Goal: Task Accomplishment & Management: Use online tool/utility

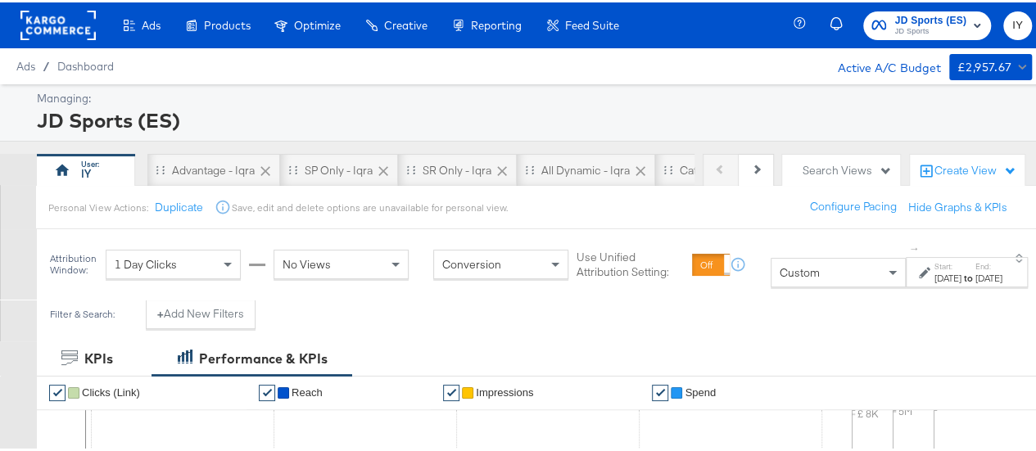
click at [509, 276] on div "Custom" at bounding box center [837, 270] width 133 height 28
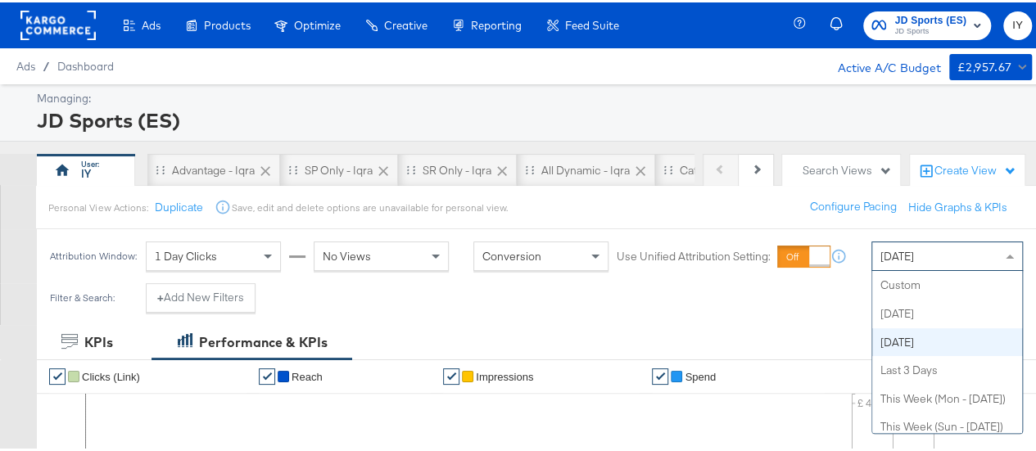
click at [878, 245] on div "[DATE]" at bounding box center [947, 254] width 150 height 28
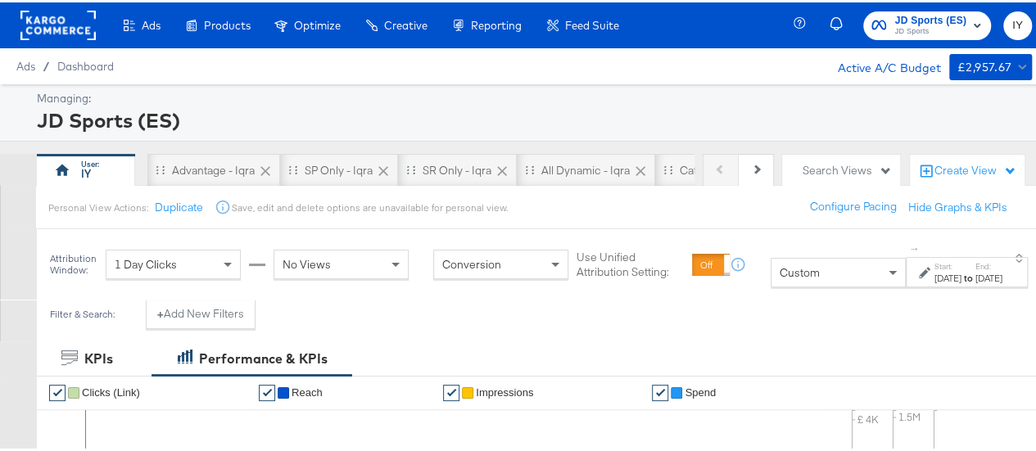
click at [934, 271] on div "Oct 10th 2025" at bounding box center [947, 275] width 27 height 13
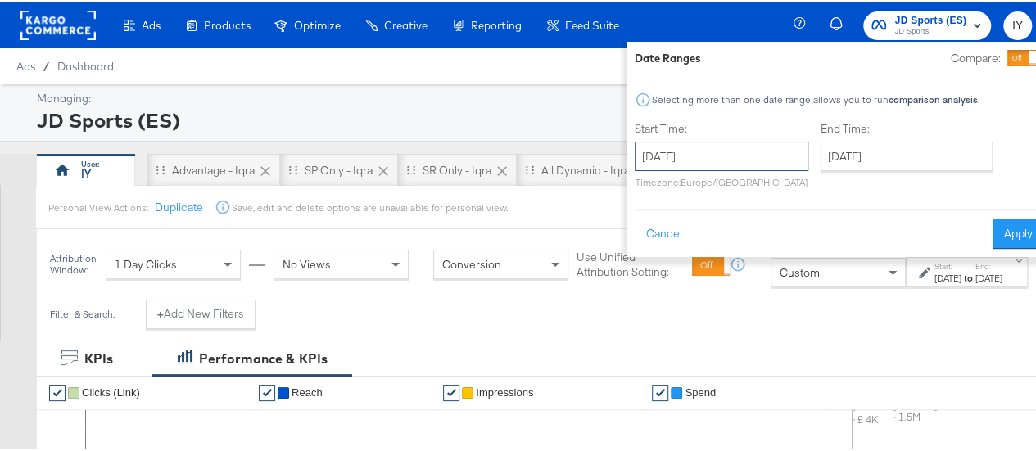
click at [681, 141] on input "October 10th 2025" at bounding box center [722, 153] width 174 height 29
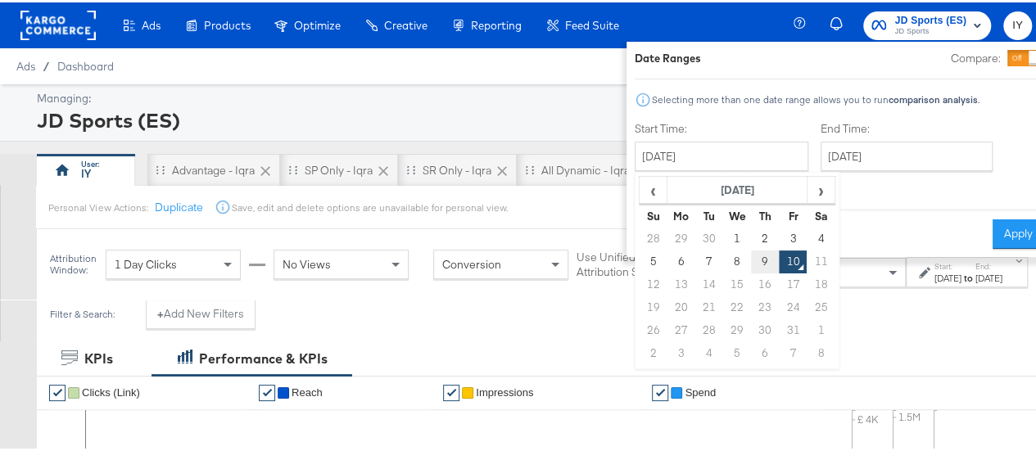
click at [751, 252] on td "9" at bounding box center [765, 259] width 28 height 23
type input "[DATE]"
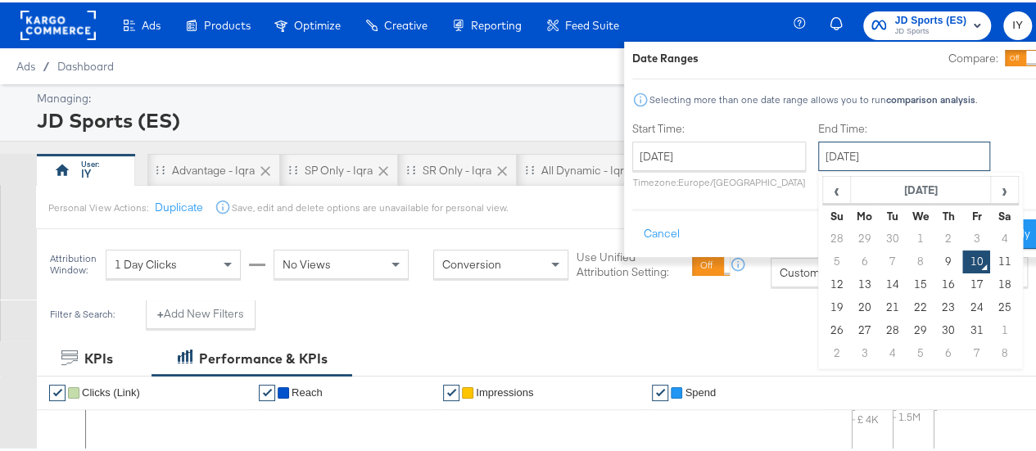
click at [845, 159] on input "October 10th 2025" at bounding box center [904, 153] width 172 height 29
click at [934, 258] on td "9" at bounding box center [948, 259] width 28 height 23
type input "[DATE]"
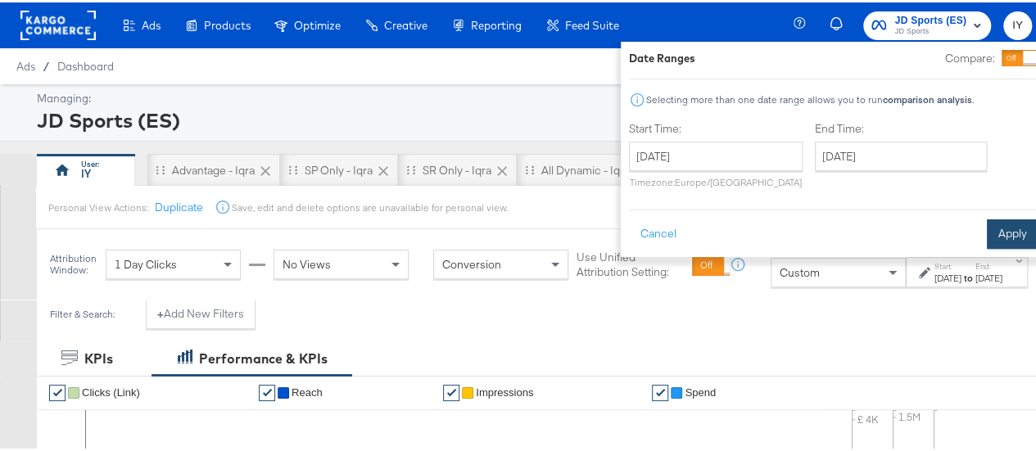
click at [987, 239] on button "Apply" at bounding box center [1013, 231] width 52 height 29
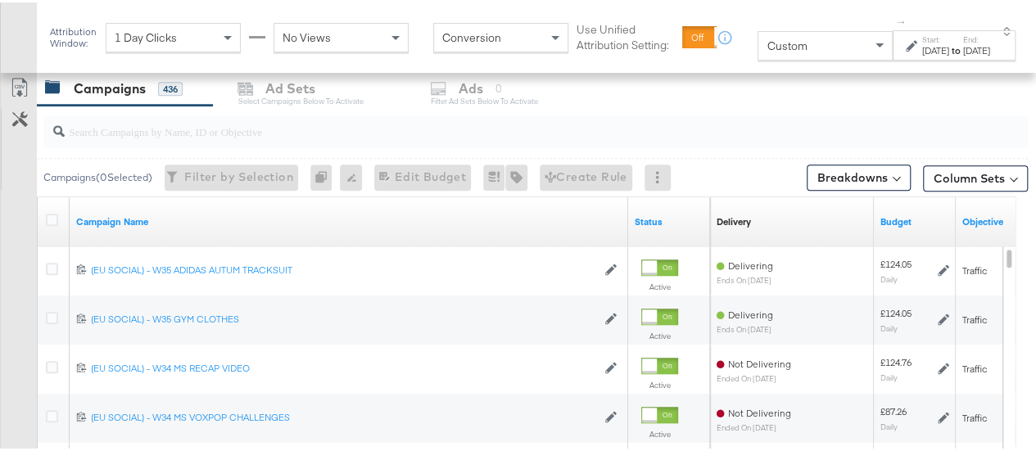
scroll to position [703, 0]
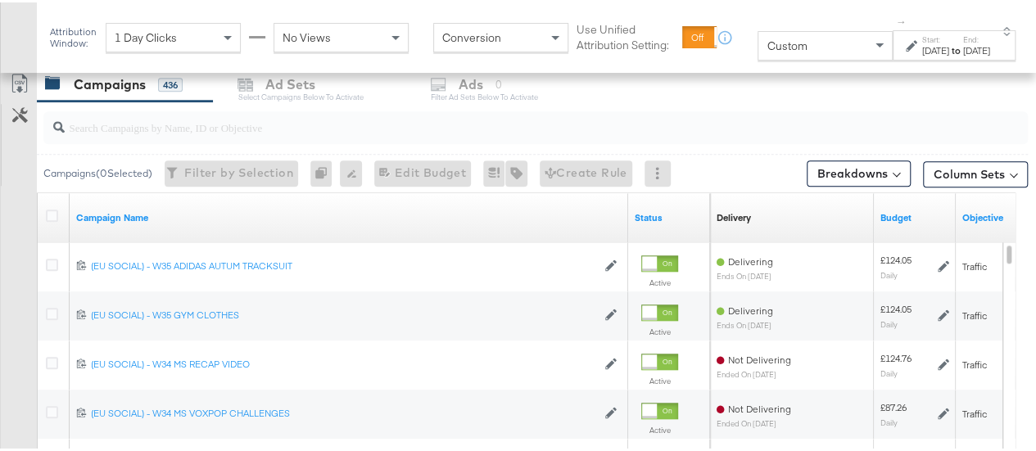
click at [264, 111] on input "search" at bounding box center [503, 118] width 877 height 32
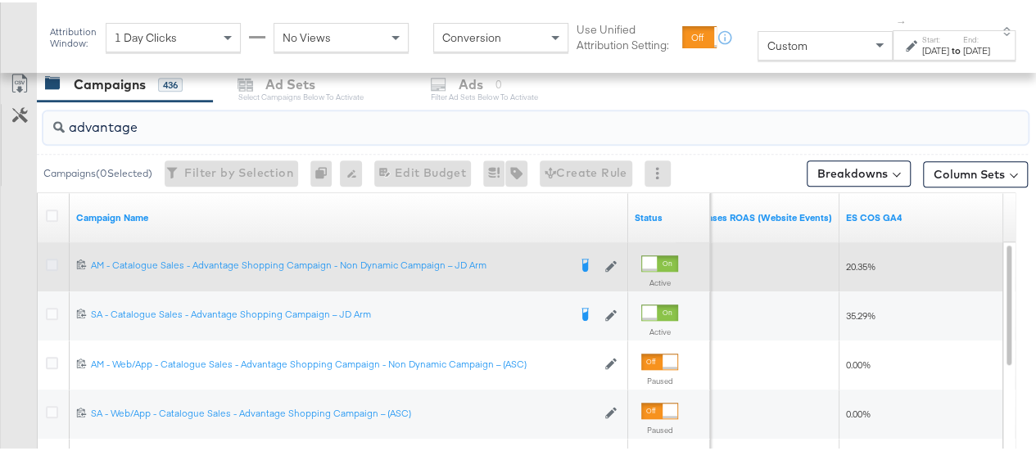
type input "advantage"
click at [51, 258] on icon at bounding box center [52, 262] width 12 height 12
click at [0, 0] on input "checkbox" at bounding box center [0, 0] width 0 height 0
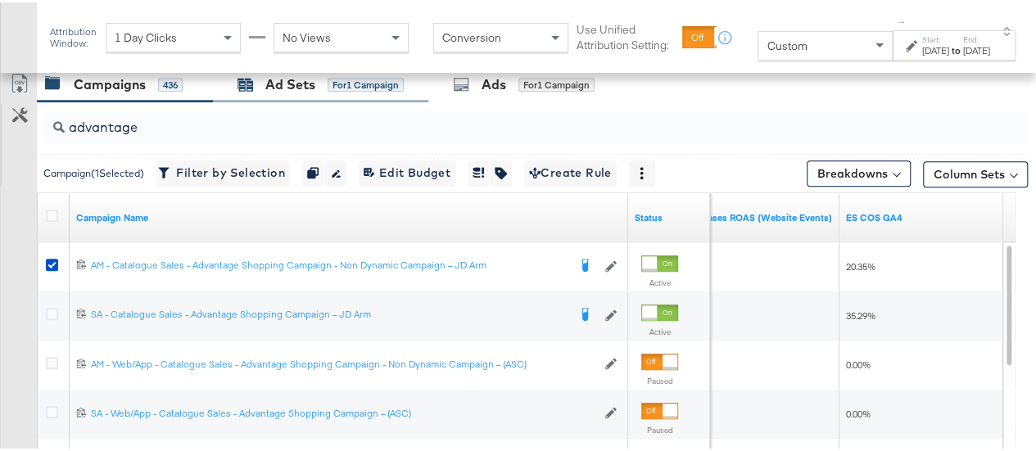
click at [272, 77] on div "Ad Sets" at bounding box center [290, 82] width 50 height 19
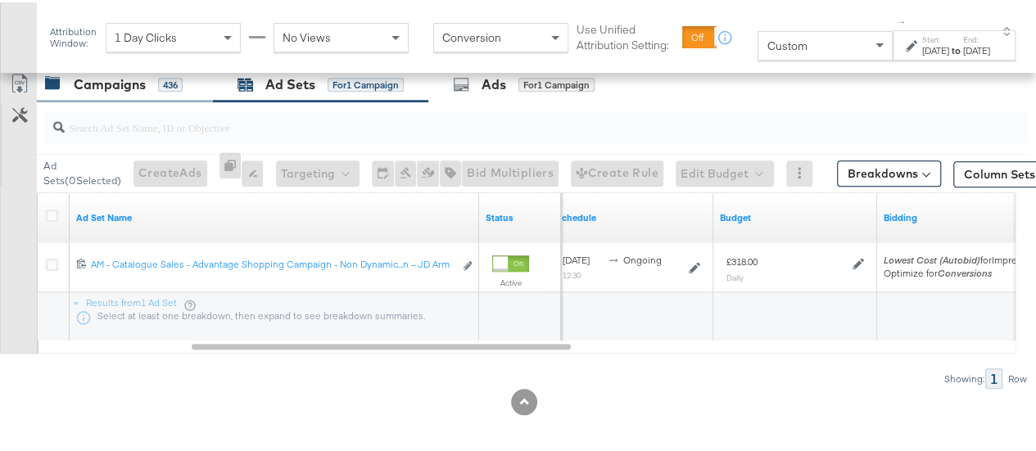
click at [121, 80] on div "Campaigns" at bounding box center [110, 82] width 72 height 19
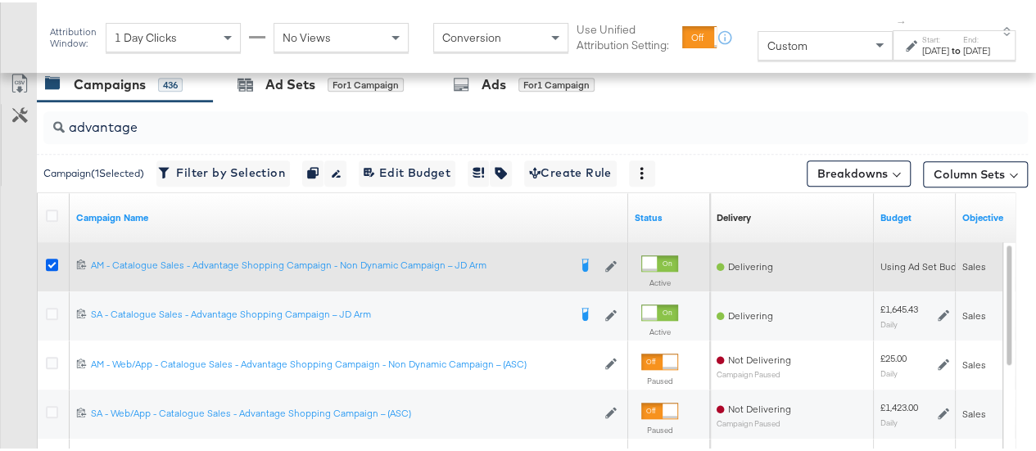
click at [57, 260] on icon at bounding box center [52, 262] width 12 height 12
click at [0, 0] on input "checkbox" at bounding box center [0, 0] width 0 height 0
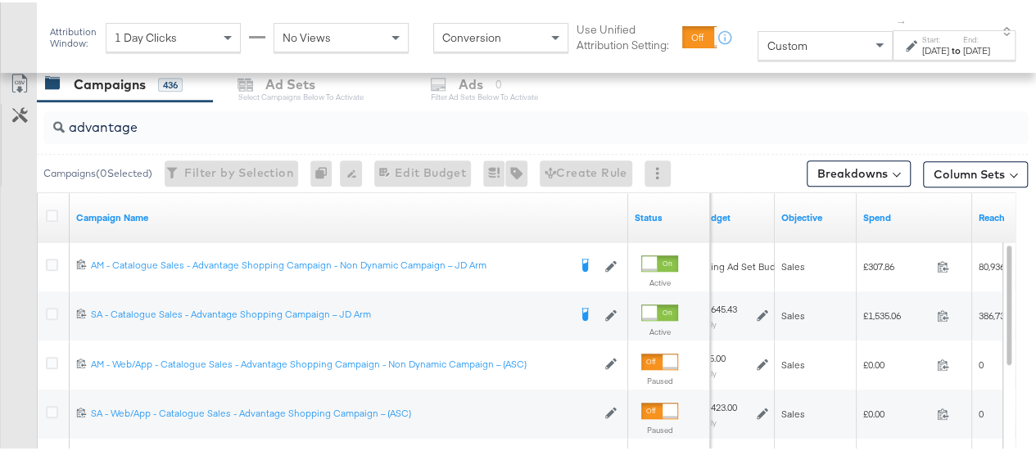
click at [671, 87] on div "Campaigns 436 Ad Sets Select Campaigns below to activate Ads 0 Filter Ad Sets b…" at bounding box center [542, 82] width 1011 height 35
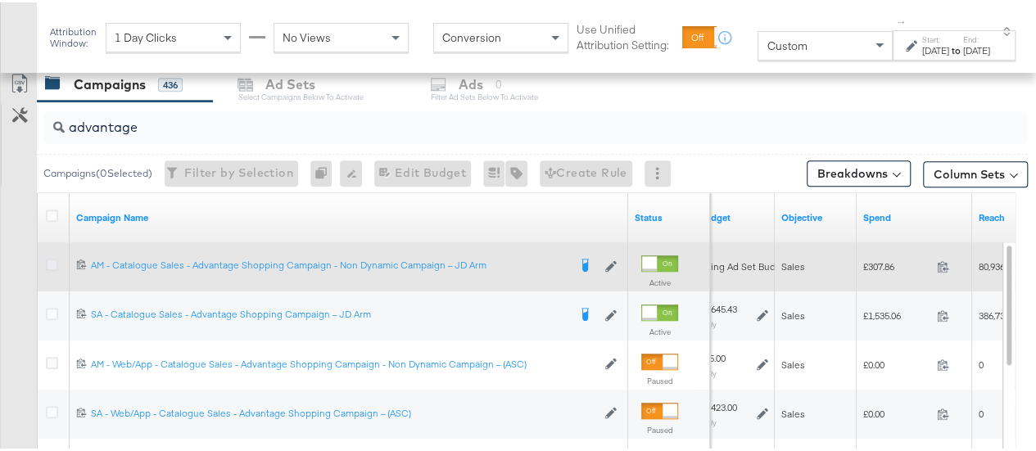
click at [57, 259] on icon at bounding box center [52, 262] width 12 height 12
click at [0, 0] on input "checkbox" at bounding box center [0, 0] width 0 height 0
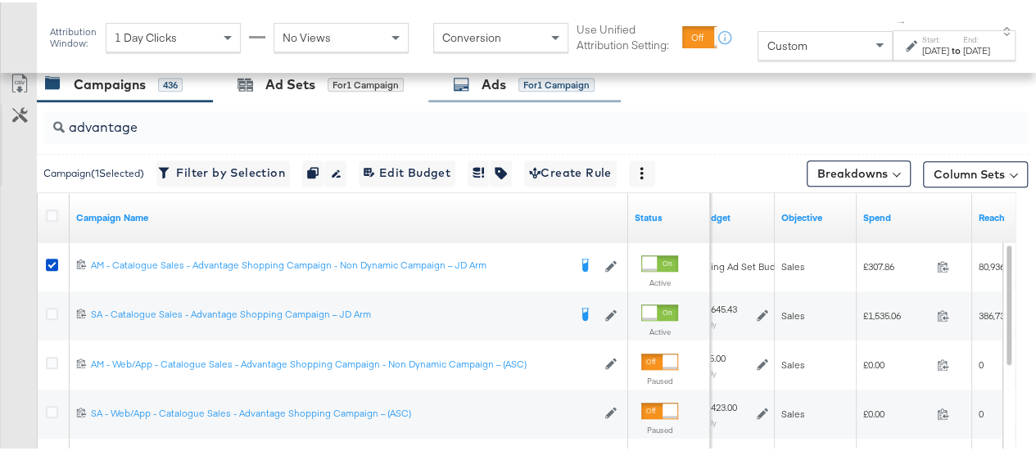
click at [493, 88] on div "Ads" at bounding box center [494, 82] width 25 height 19
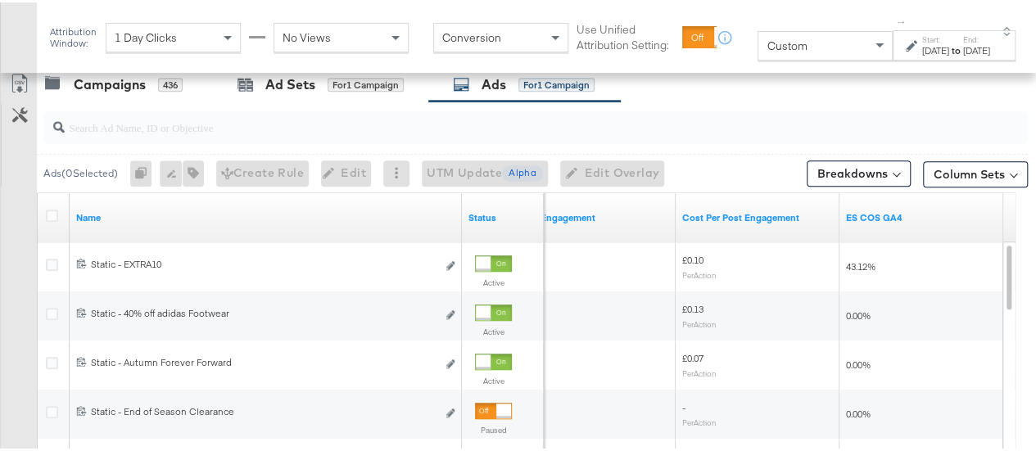
click at [963, 40] on label "End:" at bounding box center [976, 37] width 27 height 11
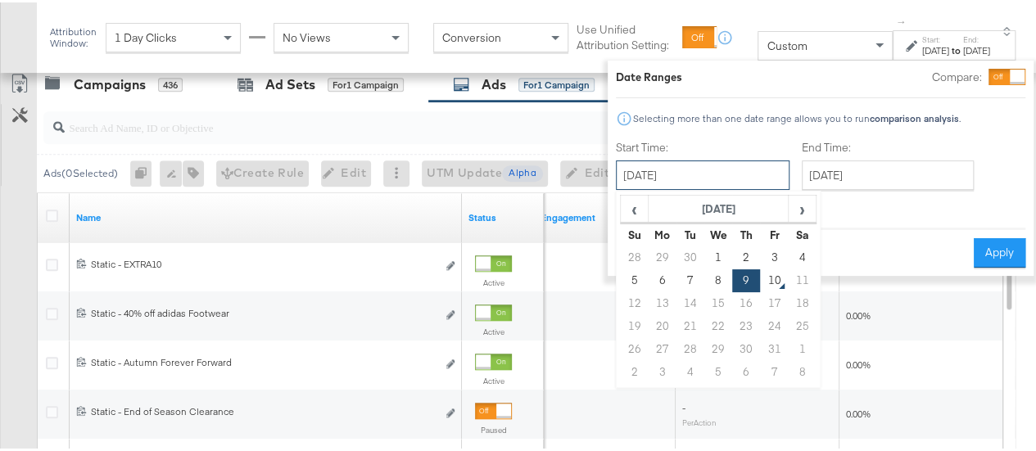
click at [685, 172] on input "[DATE]" at bounding box center [703, 172] width 174 height 29
click at [621, 278] on td "5" at bounding box center [635, 278] width 28 height 23
type input "[DATE]"
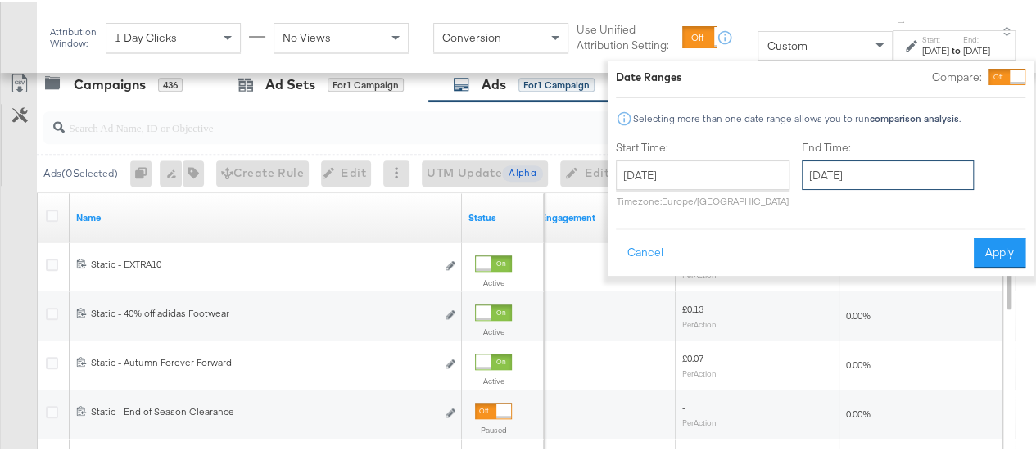
click at [855, 174] on input "[DATE]" at bounding box center [888, 172] width 172 height 29
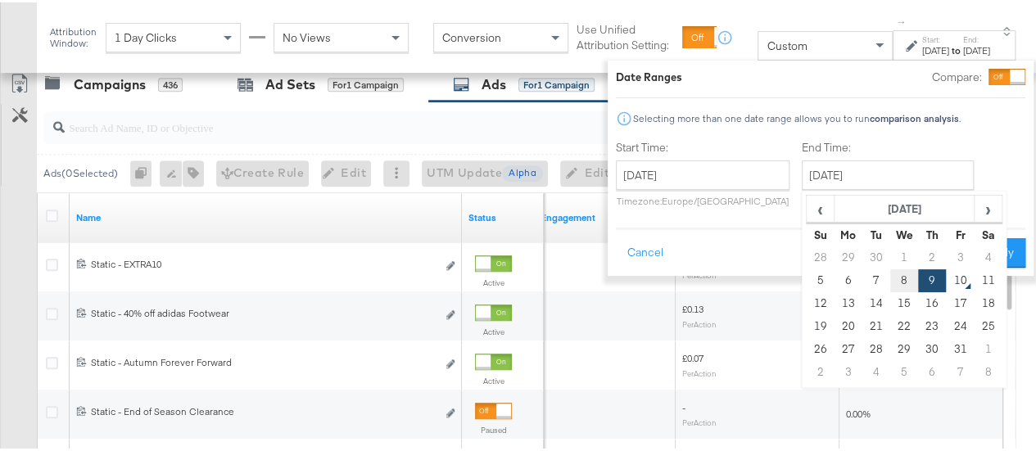
click at [890, 284] on td "8" at bounding box center [904, 278] width 28 height 23
click at [853, 179] on input "[DATE]" at bounding box center [888, 172] width 172 height 29
click at [918, 278] on td "9" at bounding box center [932, 278] width 28 height 23
type input "[DATE]"
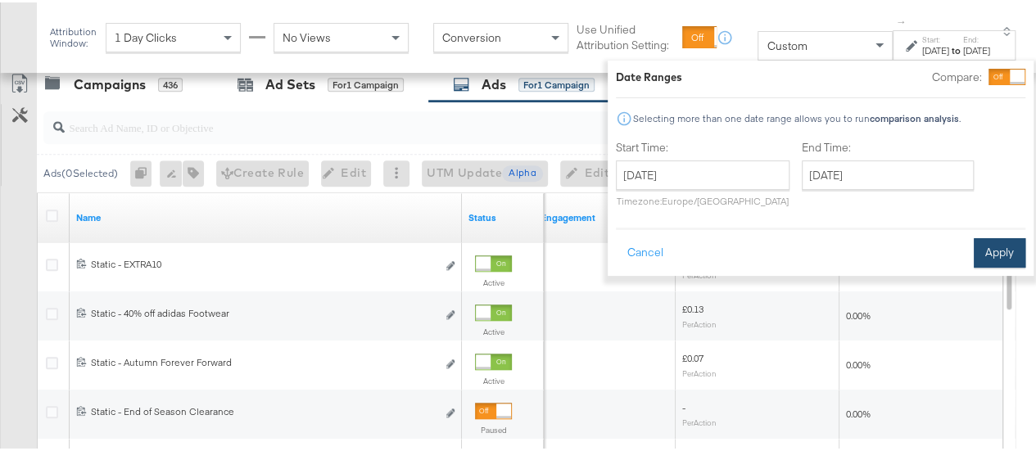
click at [976, 261] on button "Apply" at bounding box center [1000, 250] width 52 height 29
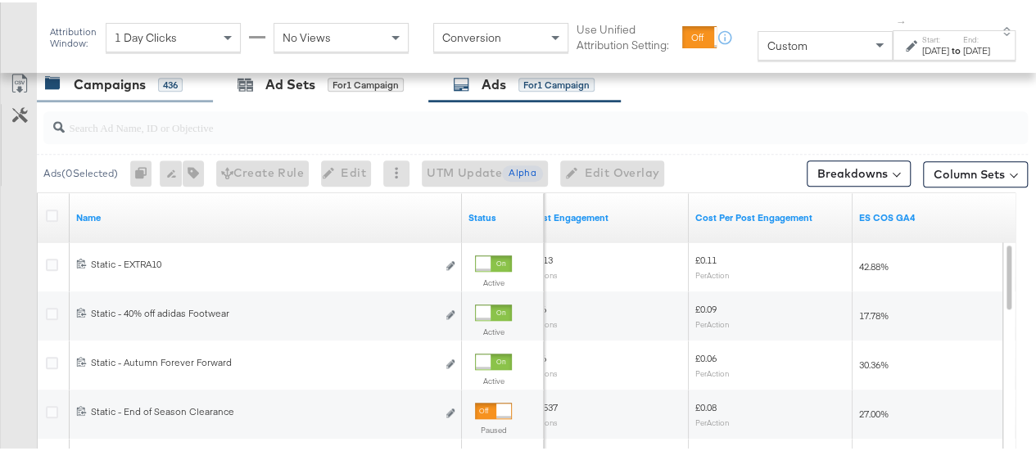
click at [131, 73] on div "Campaigns" at bounding box center [110, 82] width 72 height 19
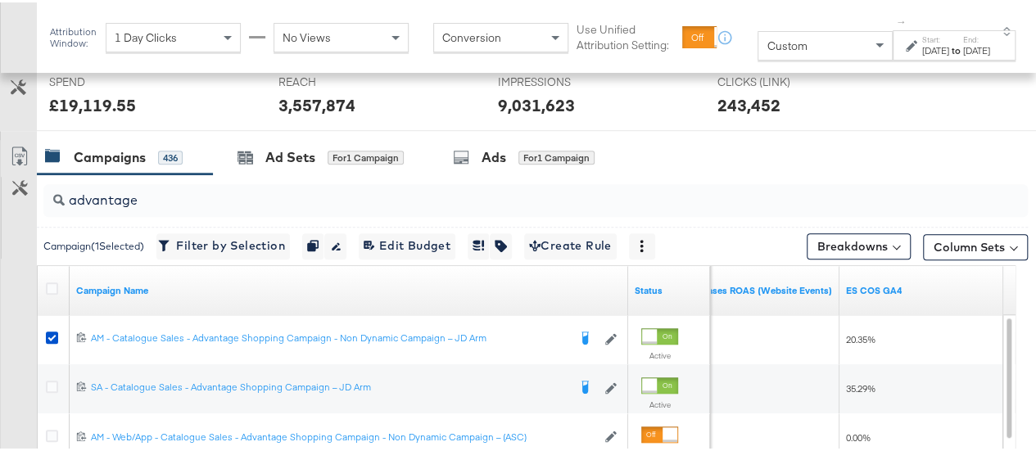
scroll to position [0, 0]
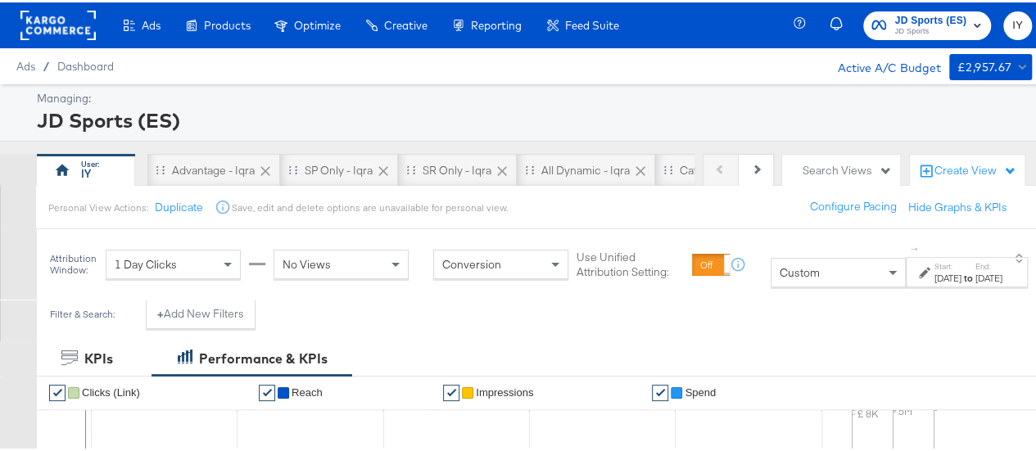
click at [902, 23] on span "JD Sports" at bounding box center [930, 29] width 72 height 13
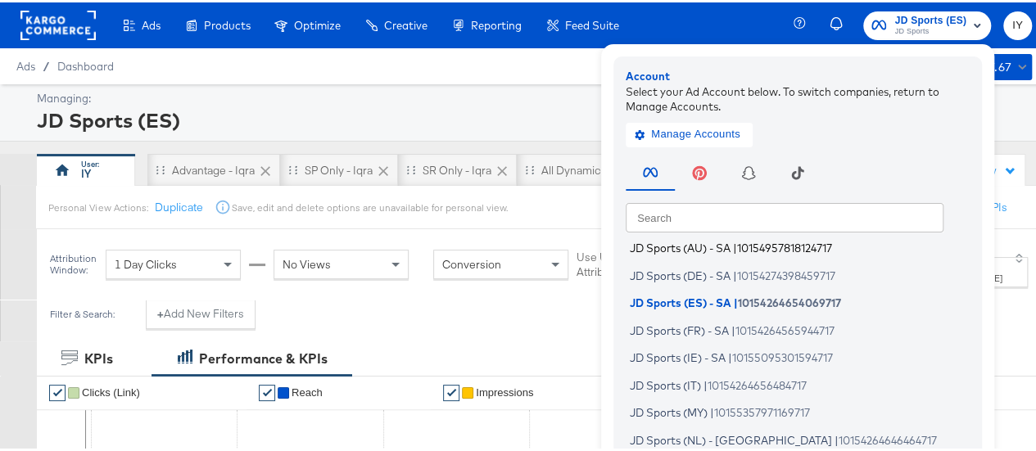
scroll to position [157, 0]
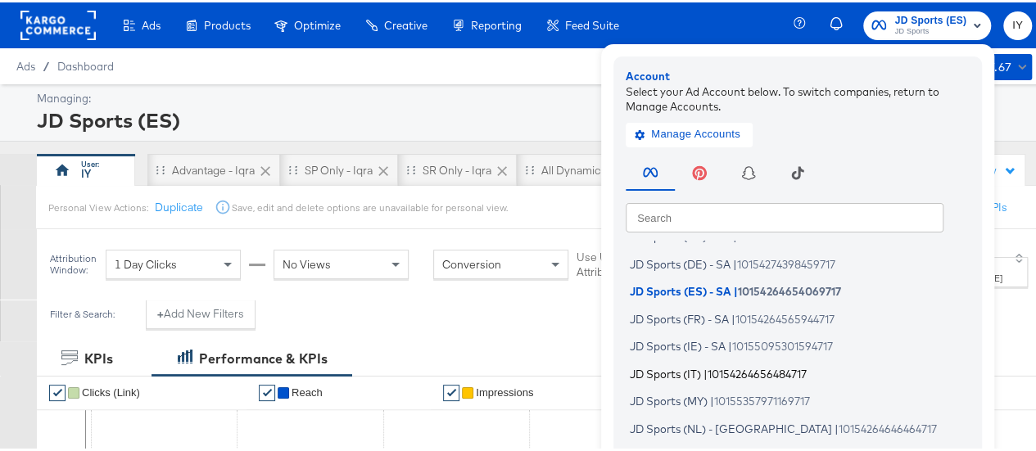
click at [688, 370] on span "JD Sports (IT)" at bounding box center [665, 370] width 71 height 13
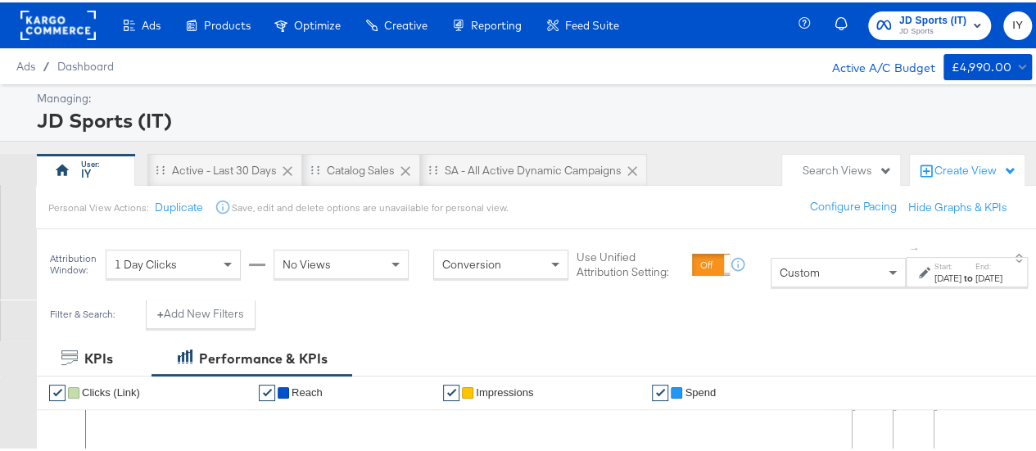
click at [780, 269] on span "Custom" at bounding box center [800, 270] width 40 height 15
click at [934, 274] on div "[DATE]" at bounding box center [947, 275] width 27 height 13
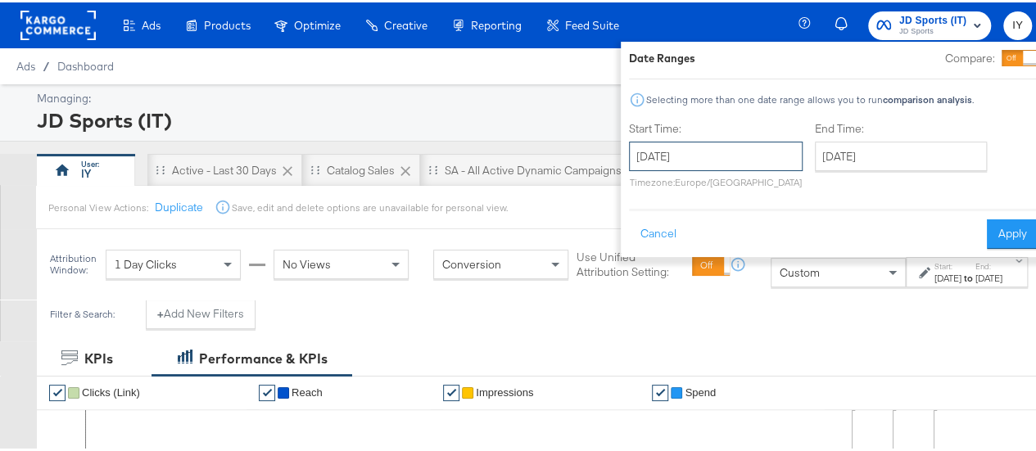
click at [727, 153] on input "[DATE]" at bounding box center [716, 153] width 174 height 29
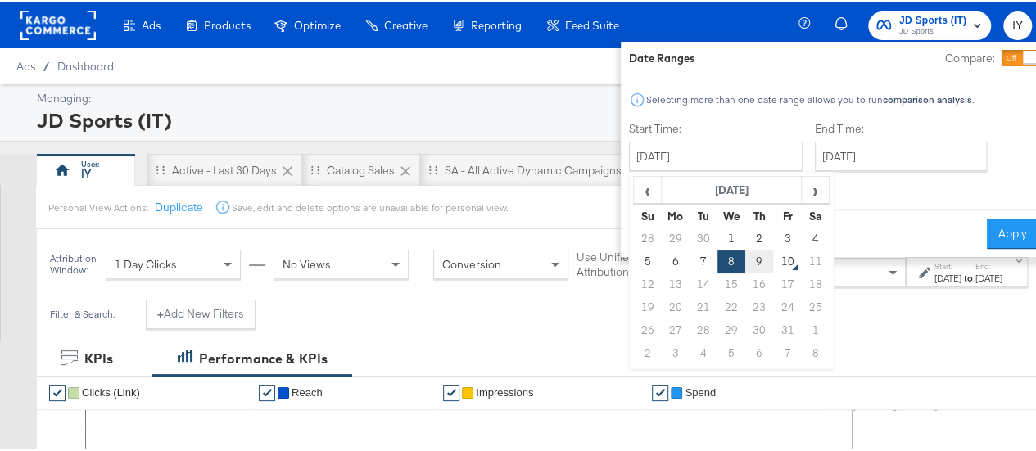
click at [745, 258] on td "9" at bounding box center [759, 259] width 28 height 23
type input "[DATE]"
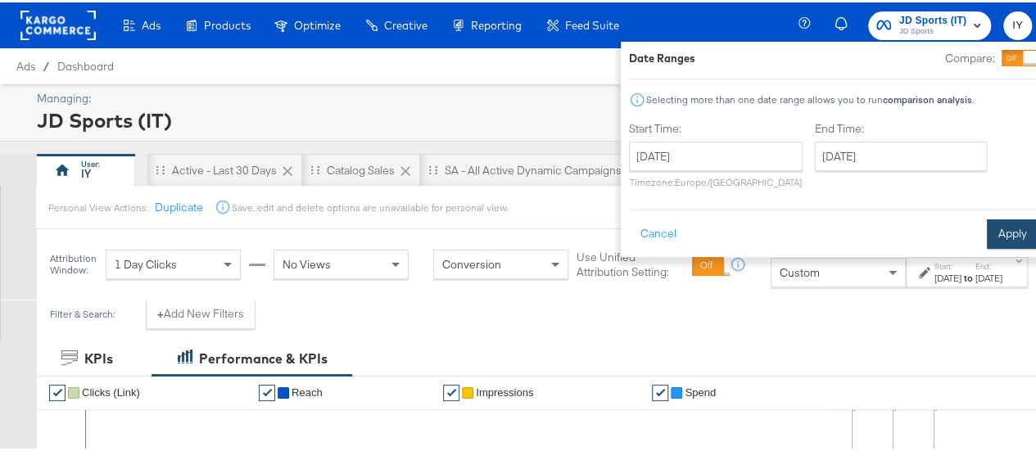
click at [987, 229] on button "Apply" at bounding box center [1013, 231] width 52 height 29
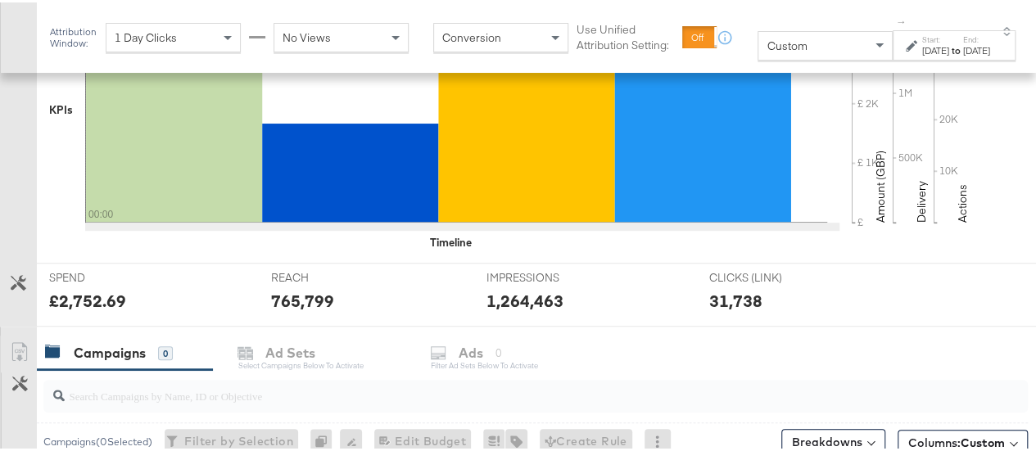
scroll to position [587, 0]
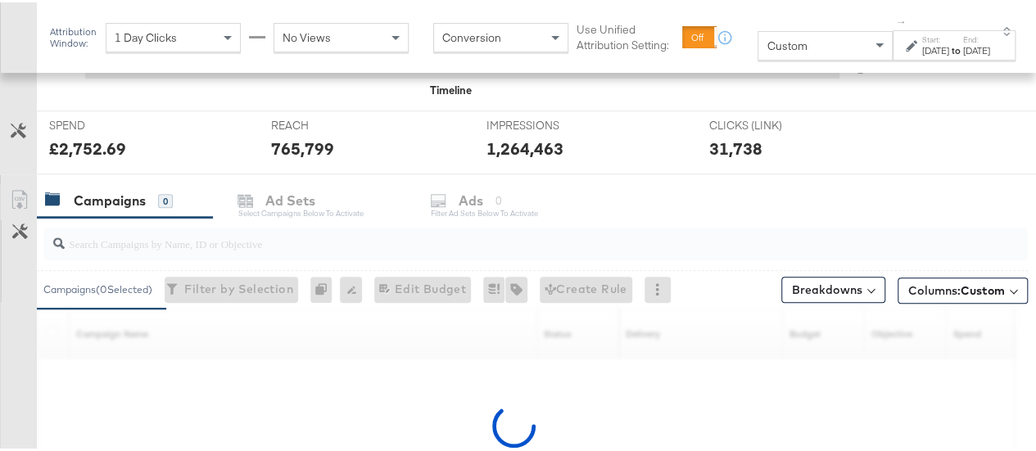
click at [179, 228] on input "search" at bounding box center [503, 235] width 877 height 32
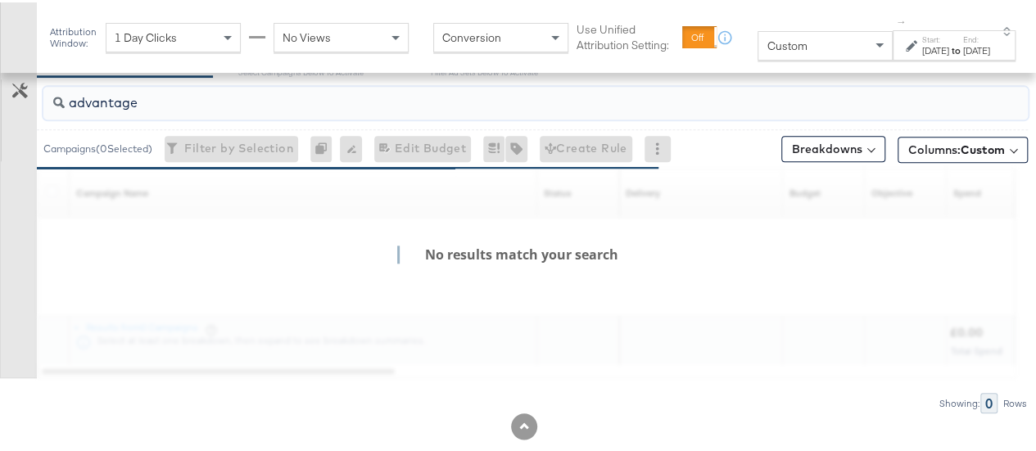
scroll to position [579, 0]
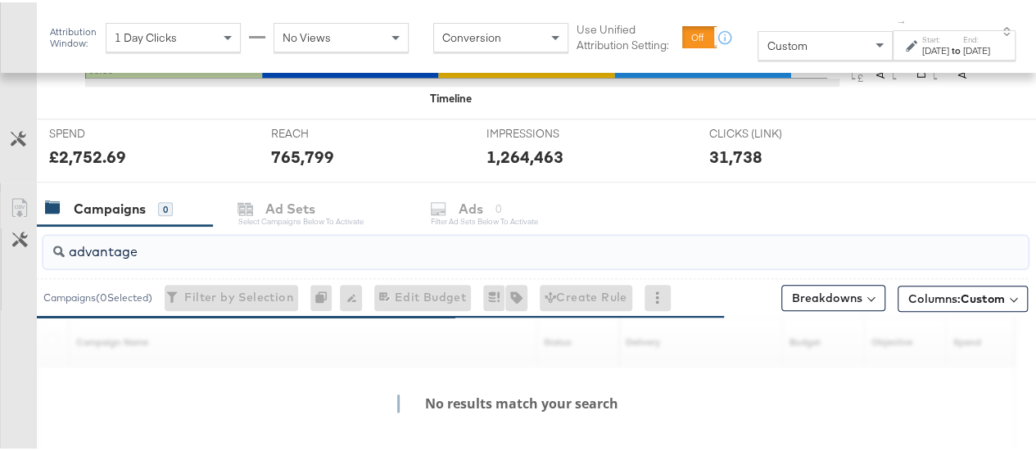
type input "advantage"
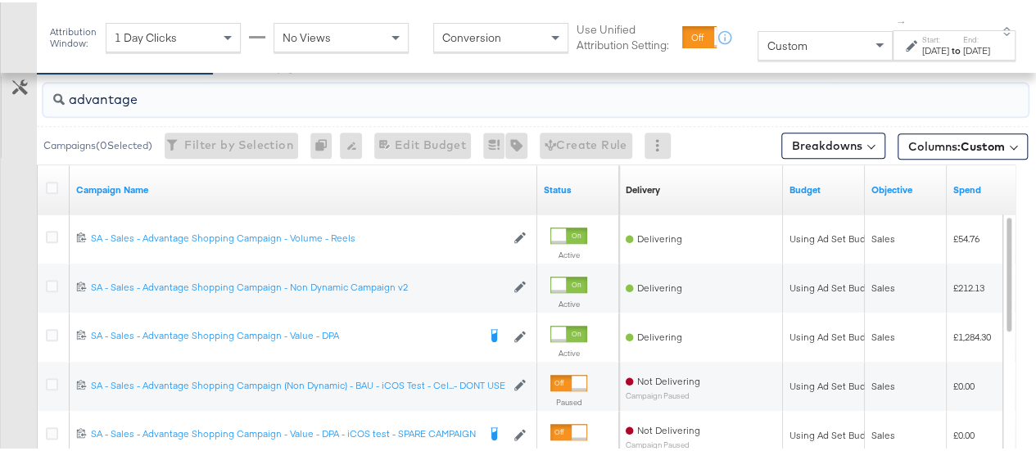
scroll to position [756, 0]
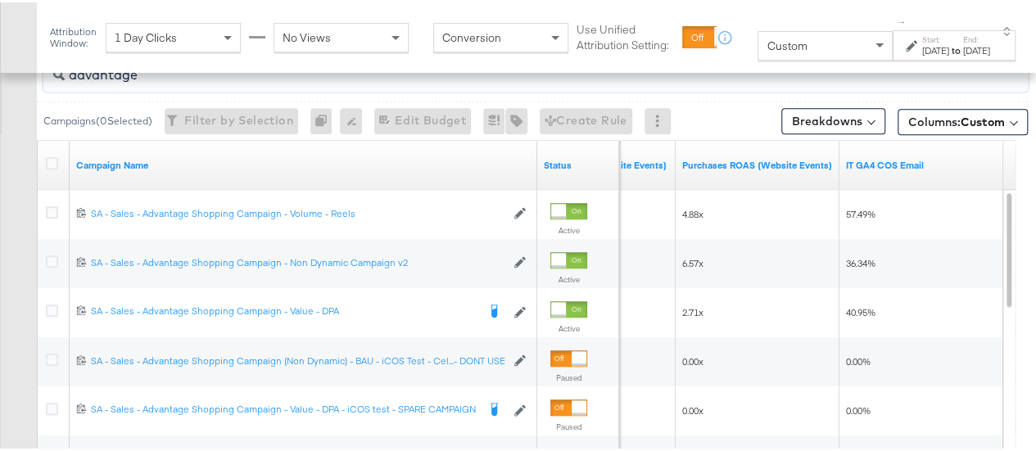
click at [922, 48] on div "[DATE]" at bounding box center [935, 48] width 27 height 13
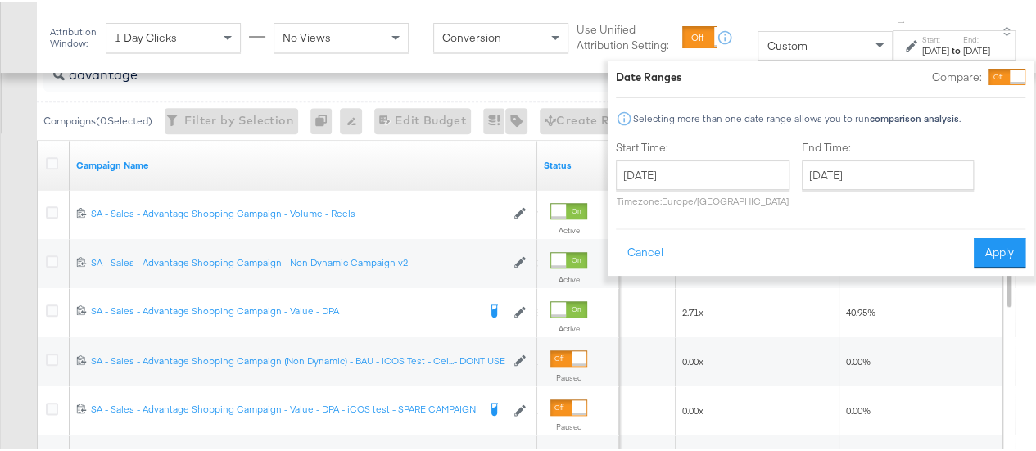
click at [668, 188] on div "[DATE] ‹ [DATE] › Su Mo Tu We Th Fr Sa 28 29 30 1 2 3 4 5 6 7 8 9 10 11 12 13 1…" at bounding box center [703, 181] width 174 height 47
click at [681, 174] on input "[DATE]" at bounding box center [703, 172] width 174 height 29
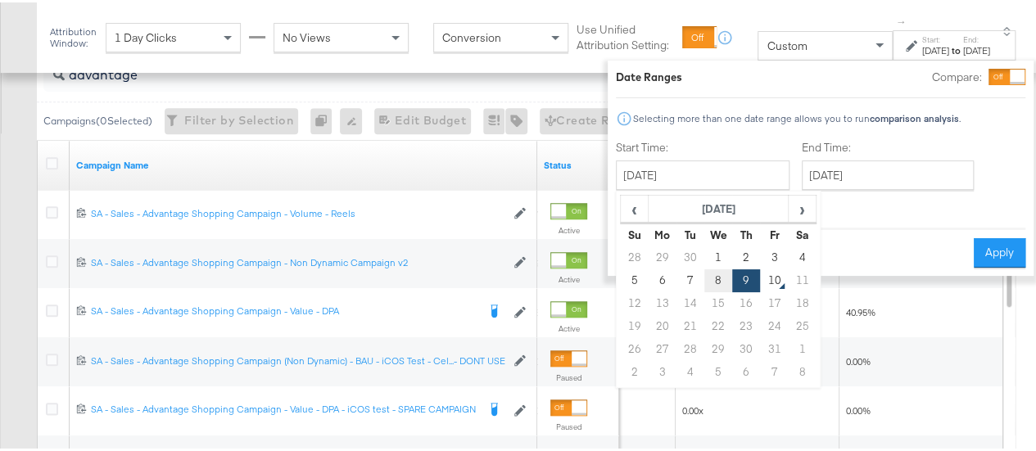
click at [704, 278] on td "8" at bounding box center [718, 278] width 28 height 23
type input "[DATE]"
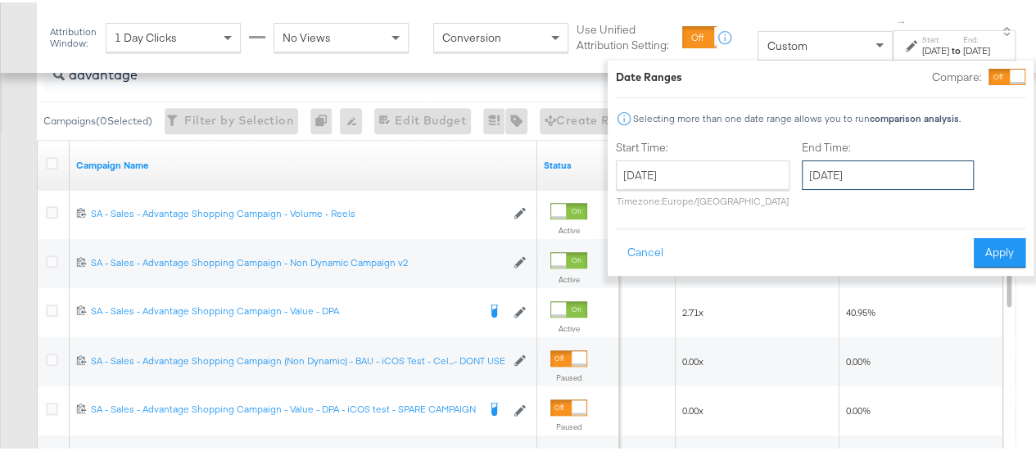
click at [847, 167] on input "[DATE]" at bounding box center [888, 172] width 172 height 29
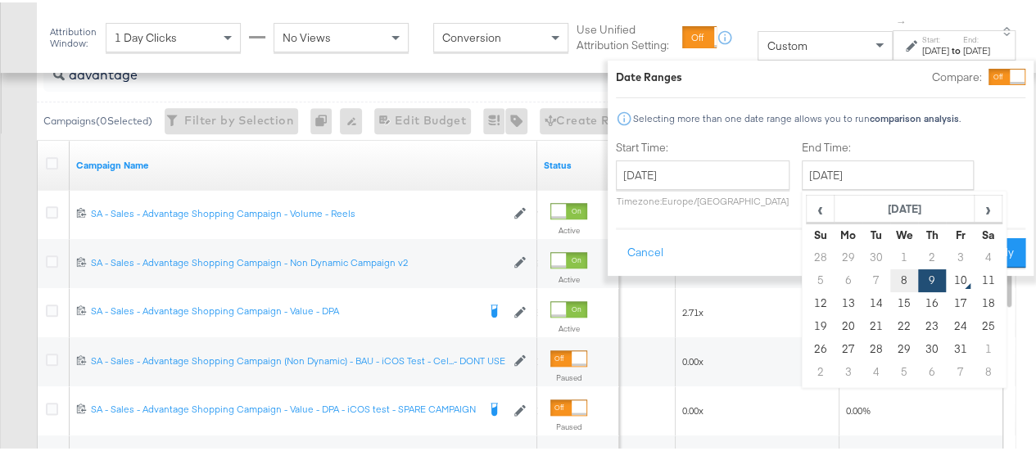
click at [890, 274] on td "8" at bounding box center [904, 278] width 28 height 23
type input "[DATE]"
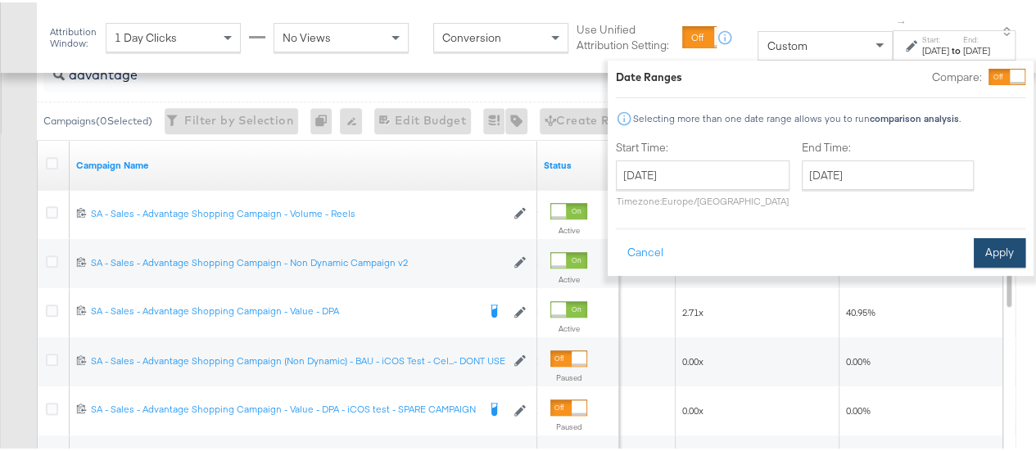
click at [974, 251] on button "Apply" at bounding box center [1000, 250] width 52 height 29
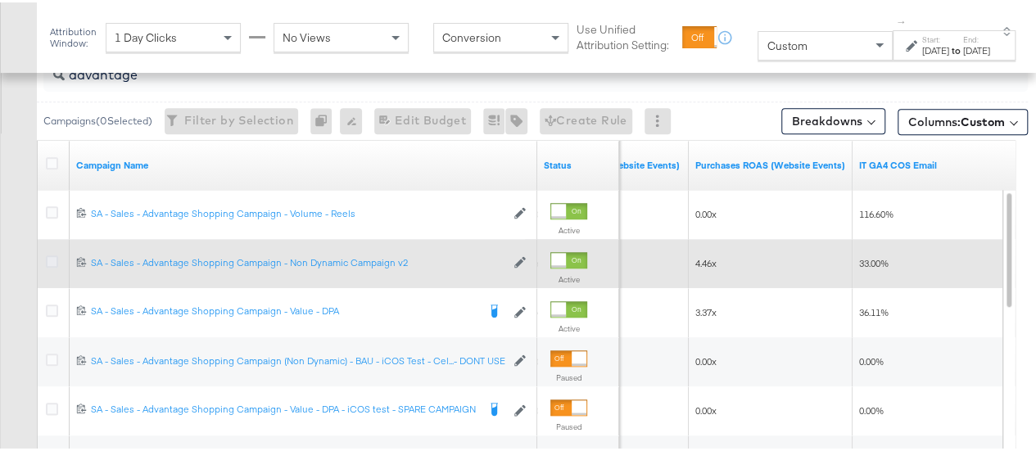
click at [48, 255] on icon at bounding box center [52, 259] width 12 height 12
click at [0, 0] on input "checkbox" at bounding box center [0, 0] width 0 height 0
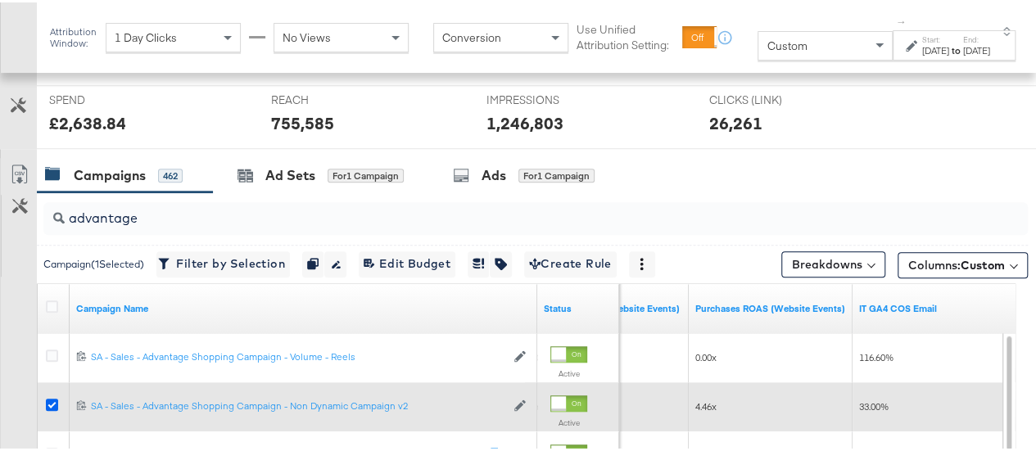
scroll to position [610, 0]
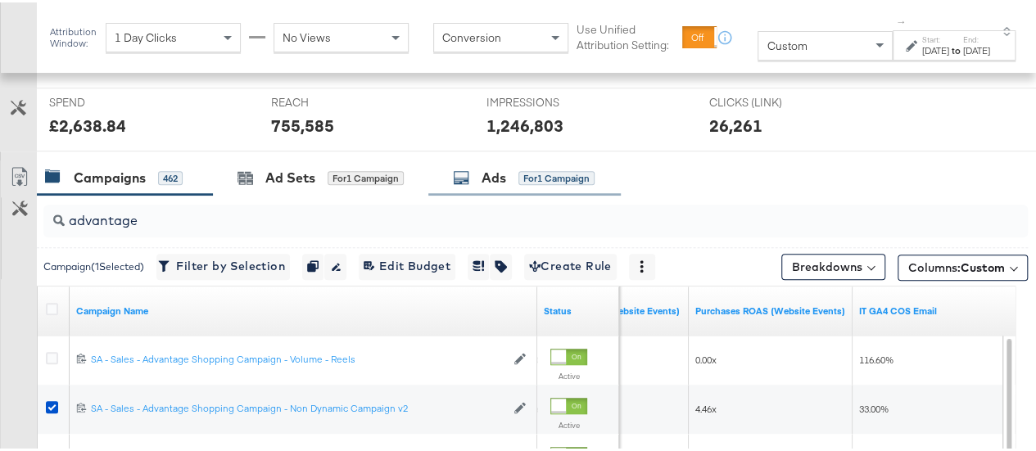
click at [540, 162] on div "Ads for 1 Campaign" at bounding box center [524, 175] width 192 height 35
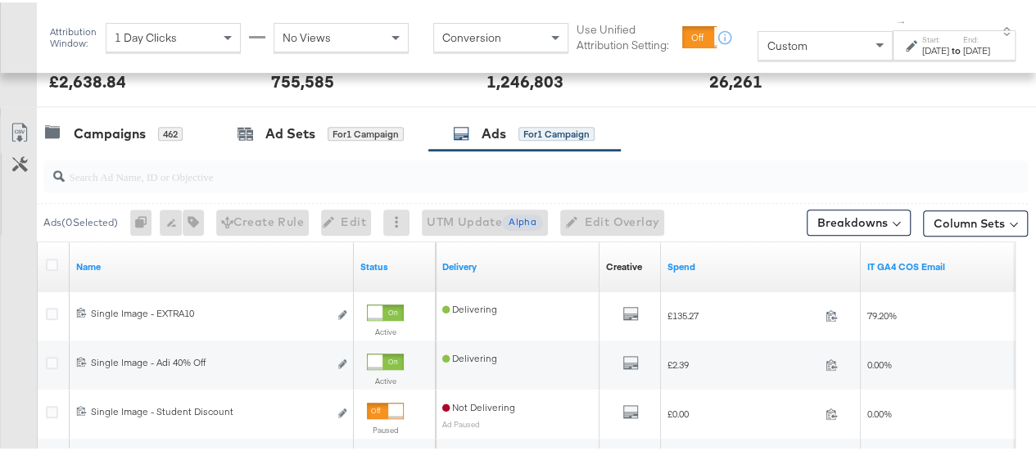
scroll to position [653, 0]
click at [137, 123] on div "Campaigns" at bounding box center [110, 132] width 72 height 19
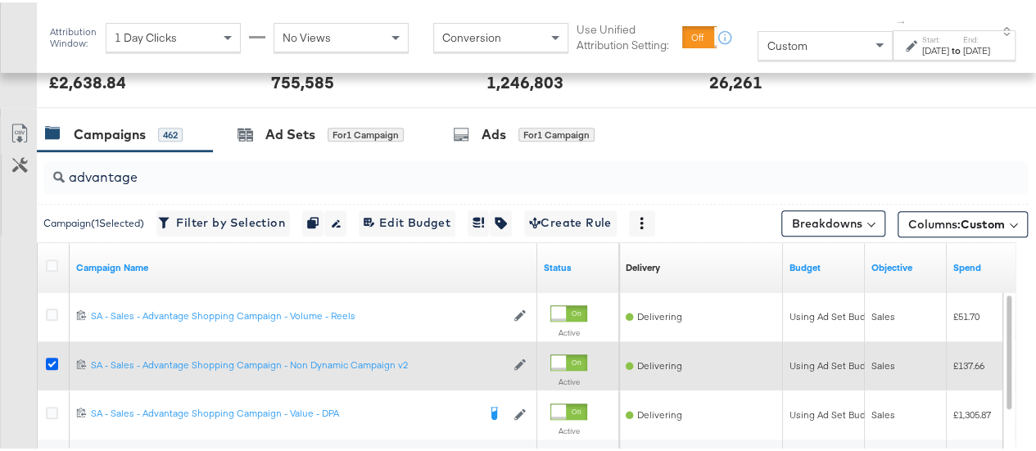
click at [49, 356] on icon at bounding box center [52, 361] width 12 height 12
click at [0, 0] on input "checkbox" at bounding box center [0, 0] width 0 height 0
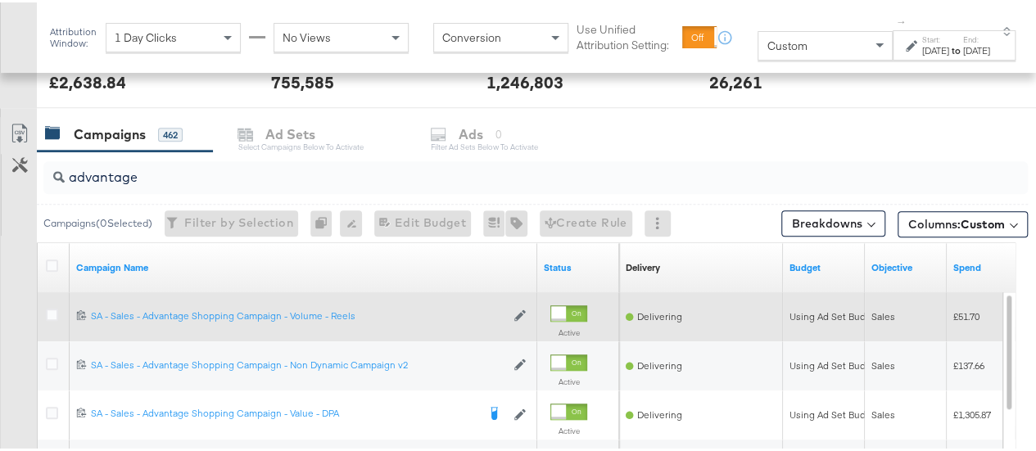
click at [49, 315] on icon at bounding box center [52, 312] width 12 height 12
click at [0, 0] on input "checkbox" at bounding box center [0, 0] width 0 height 0
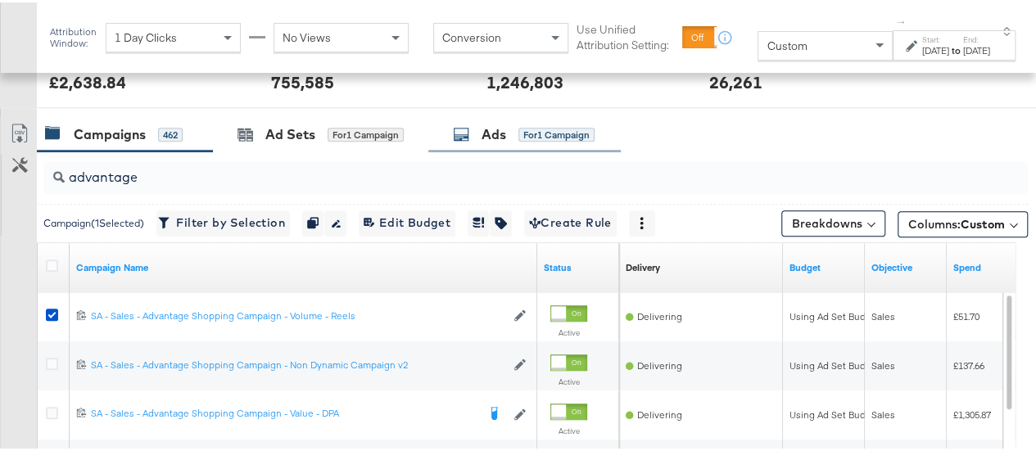
click at [471, 130] on div "Ads for 1 Campaign" at bounding box center [524, 132] width 142 height 19
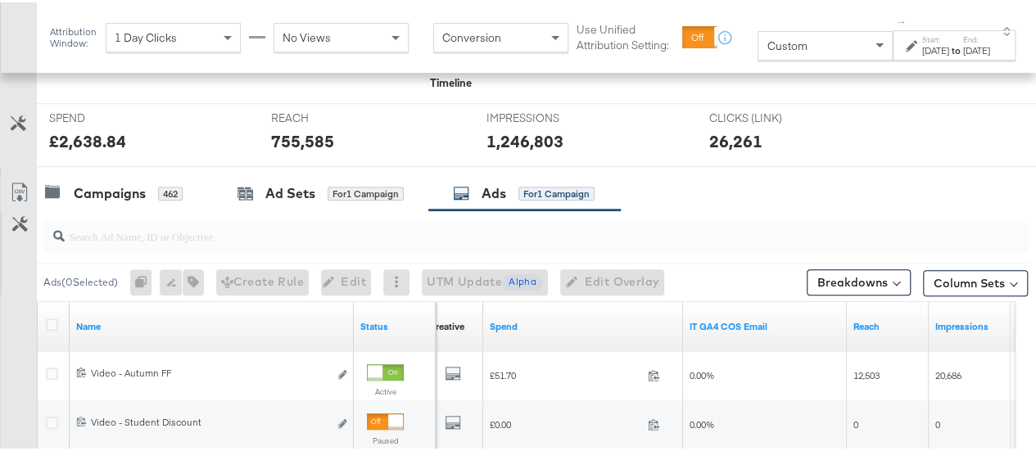
scroll to position [593, 0]
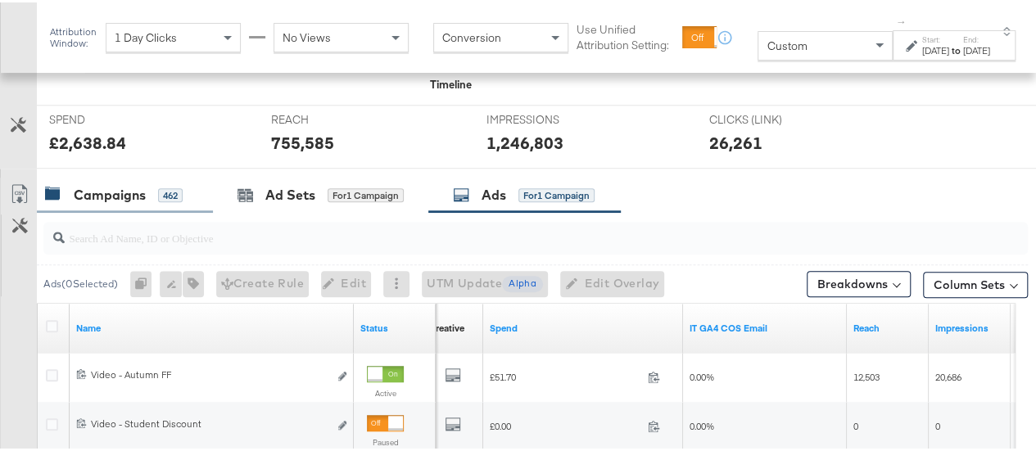
click at [97, 188] on div "Campaigns" at bounding box center [110, 192] width 72 height 19
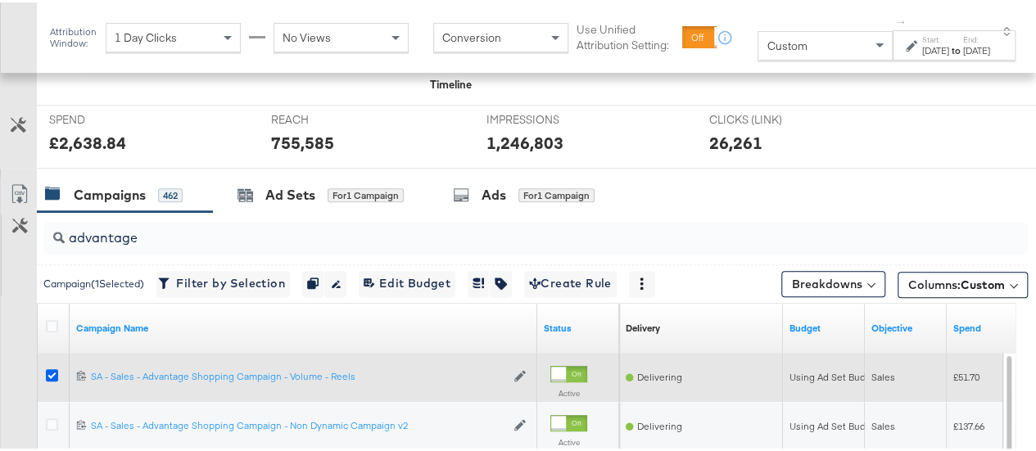
click at [52, 371] on icon at bounding box center [52, 373] width 12 height 12
click at [0, 0] on input "checkbox" at bounding box center [0, 0] width 0 height 0
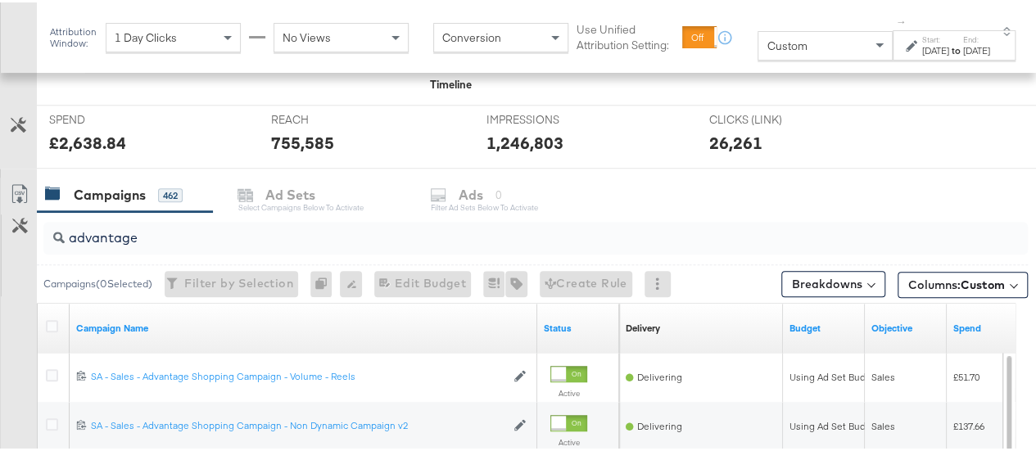
click at [967, 34] on label "End:" at bounding box center [976, 37] width 27 height 11
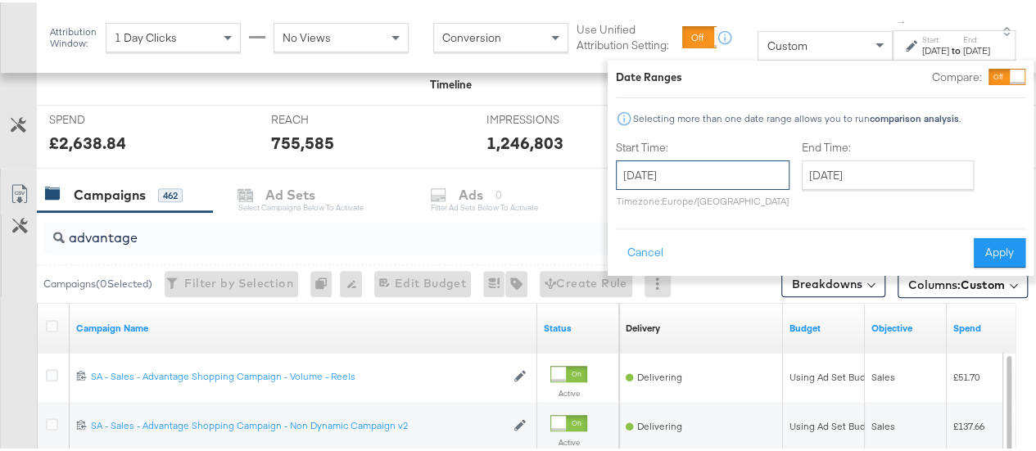
click at [640, 173] on input "[DATE]" at bounding box center [703, 172] width 174 height 29
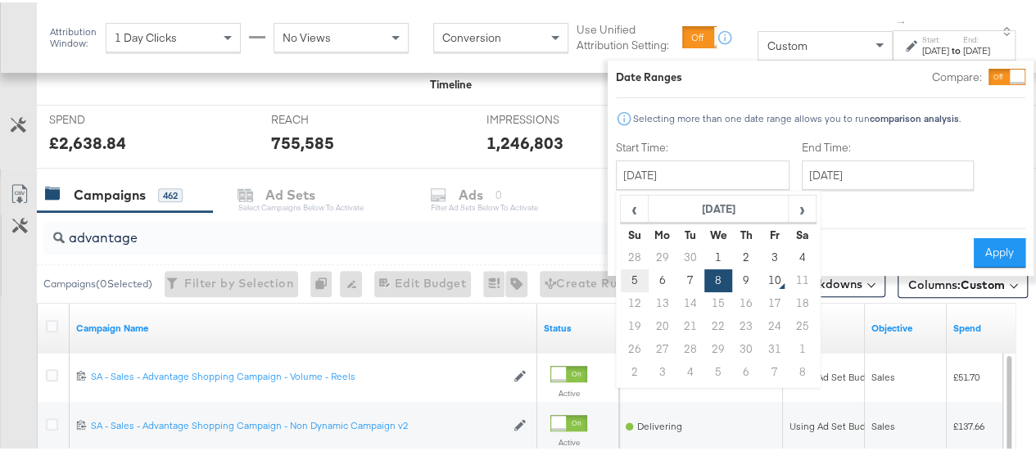
click at [621, 271] on td "5" at bounding box center [635, 278] width 28 height 23
type input "[DATE]"
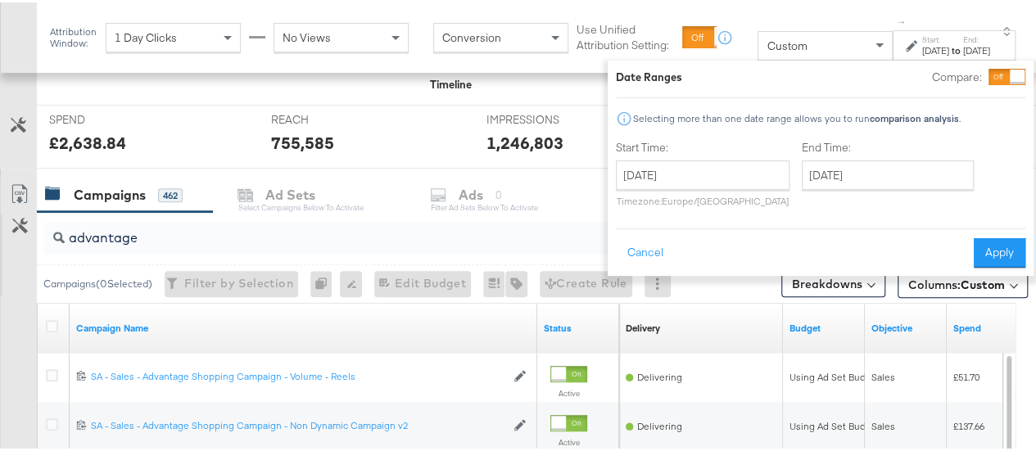
click at [868, 149] on label "End Time:" at bounding box center [891, 146] width 179 height 16
click at [862, 172] on input "[DATE]" at bounding box center [888, 172] width 172 height 29
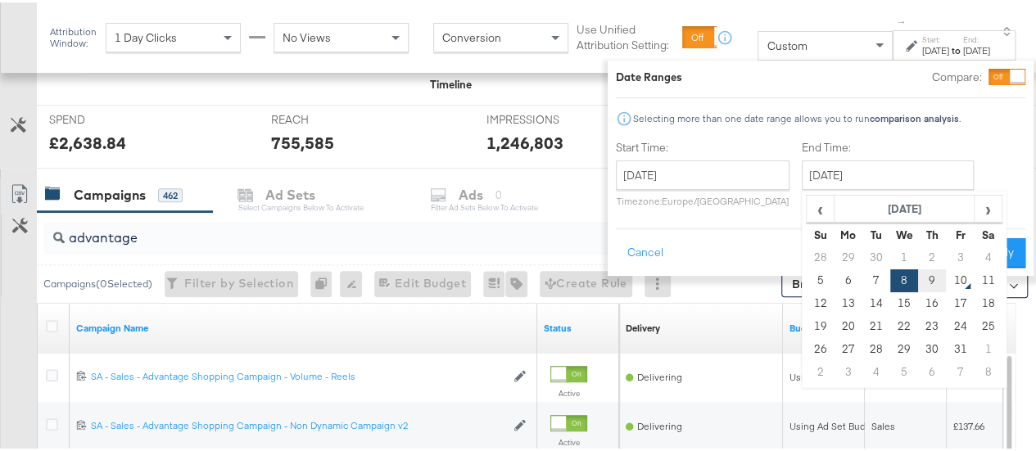
click at [918, 278] on td "9" at bounding box center [932, 278] width 28 height 23
type input "[DATE]"
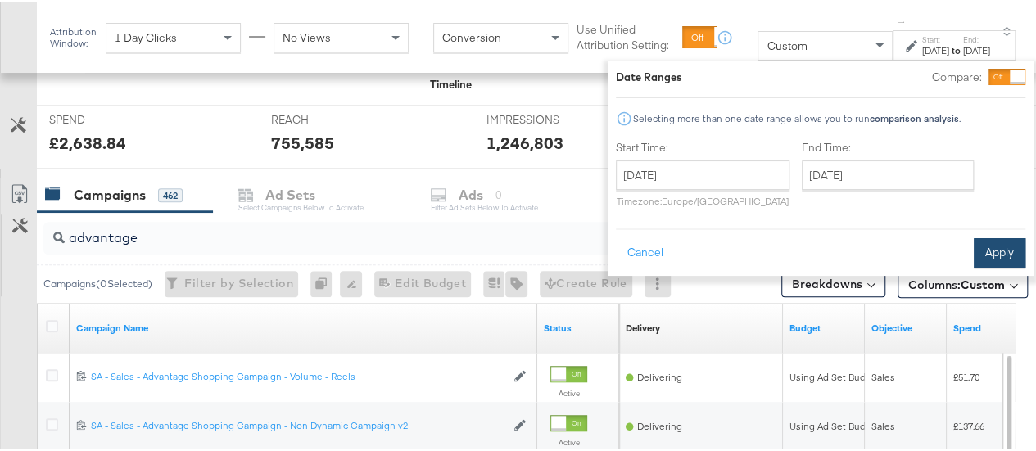
click at [988, 249] on button "Apply" at bounding box center [1000, 250] width 52 height 29
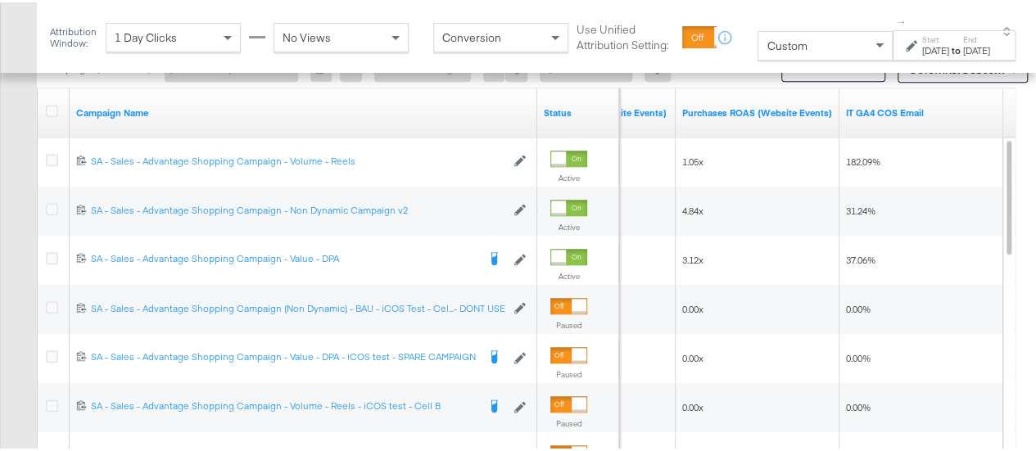
scroll to position [818, 0]
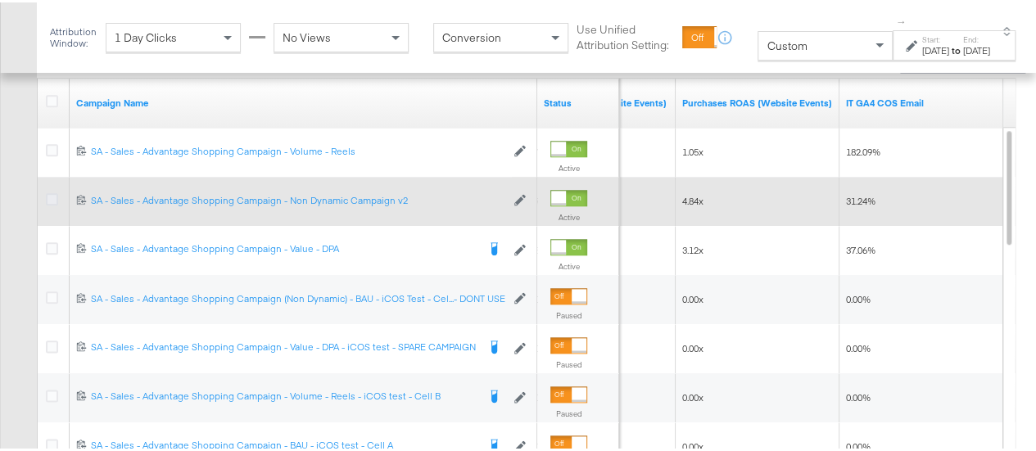
click at [54, 198] on icon at bounding box center [52, 197] width 12 height 12
click at [0, 0] on input "checkbox" at bounding box center [0, 0] width 0 height 0
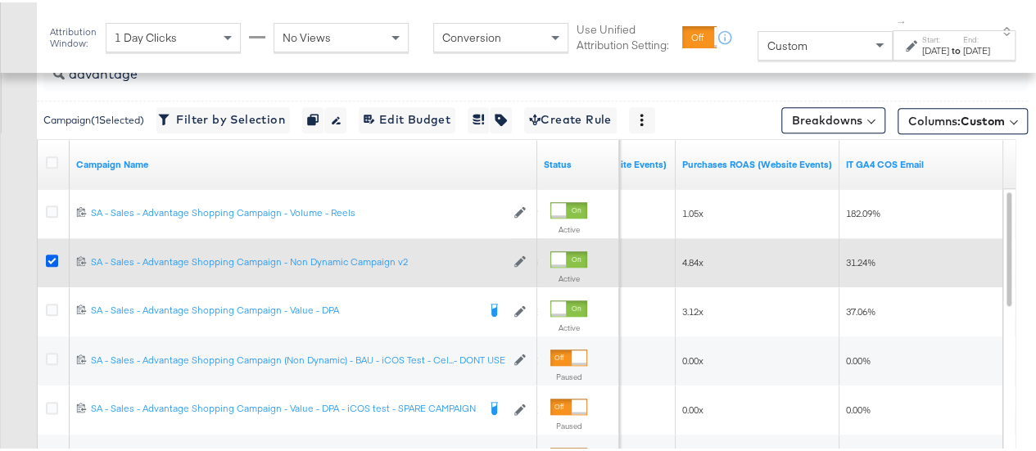
scroll to position [686, 0]
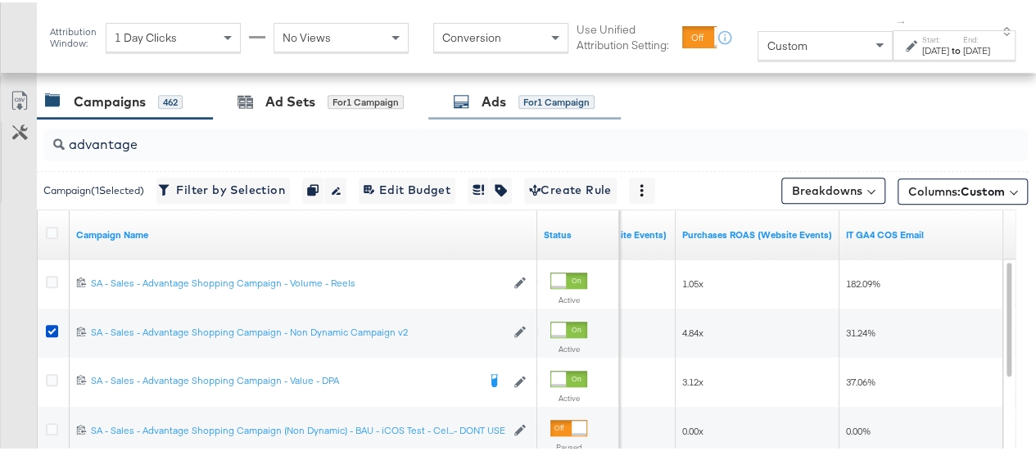
click at [462, 94] on icon at bounding box center [461, 99] width 16 height 16
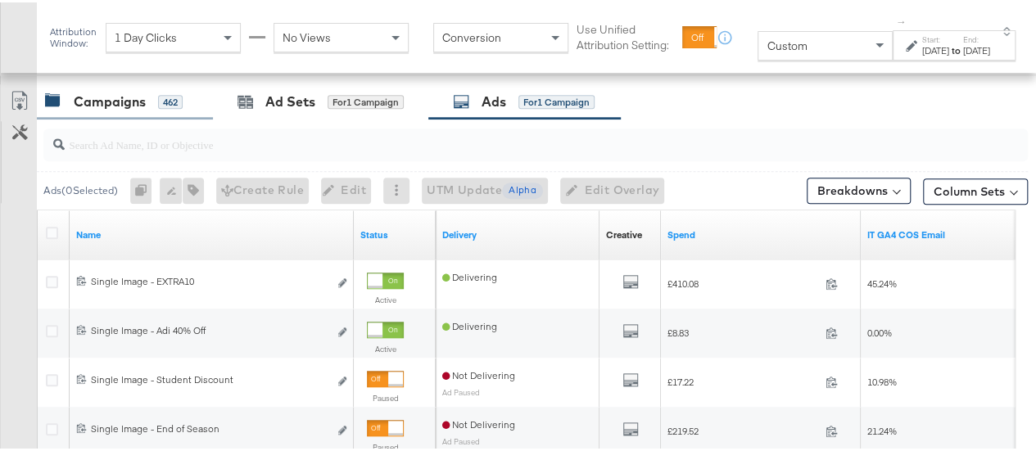
click at [61, 86] on div "Campaigns 462" at bounding box center [125, 99] width 176 height 35
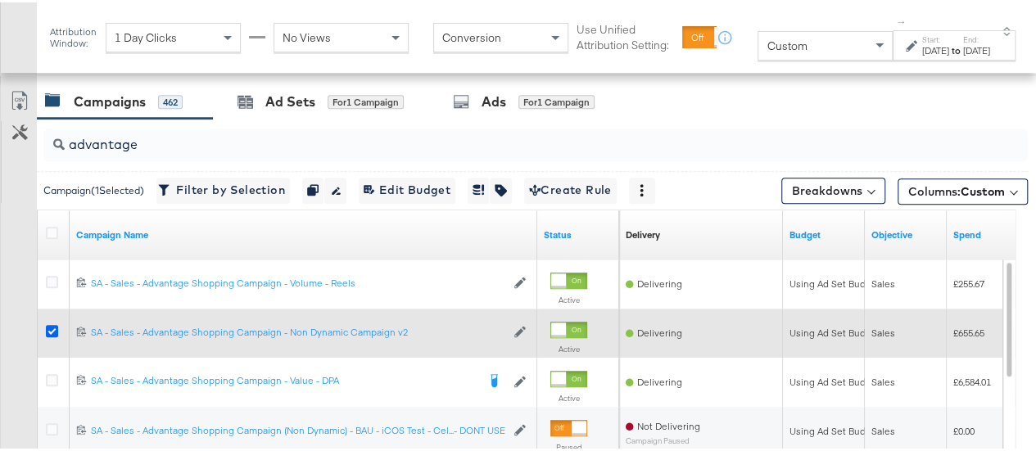
click at [49, 323] on icon at bounding box center [52, 329] width 12 height 12
click at [0, 0] on input "checkbox" at bounding box center [0, 0] width 0 height 0
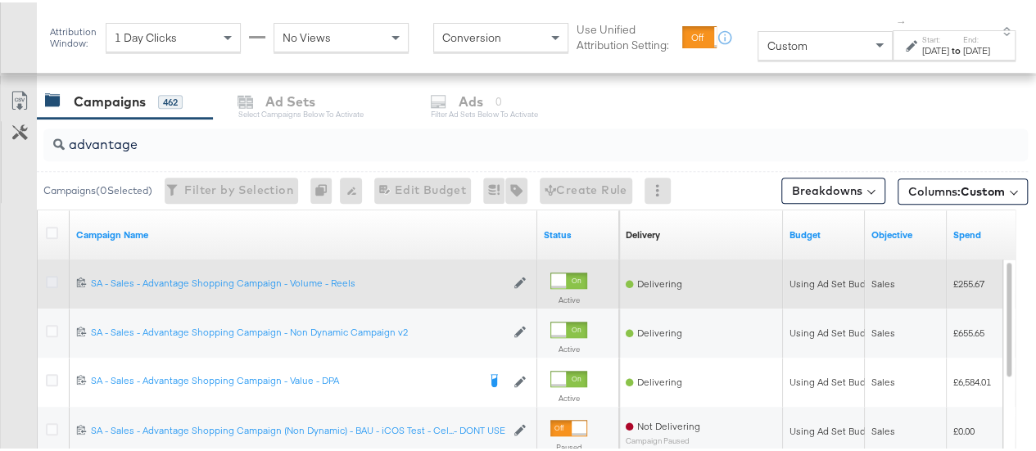
click at [54, 275] on icon at bounding box center [52, 280] width 12 height 12
click at [0, 0] on input "checkbox" at bounding box center [0, 0] width 0 height 0
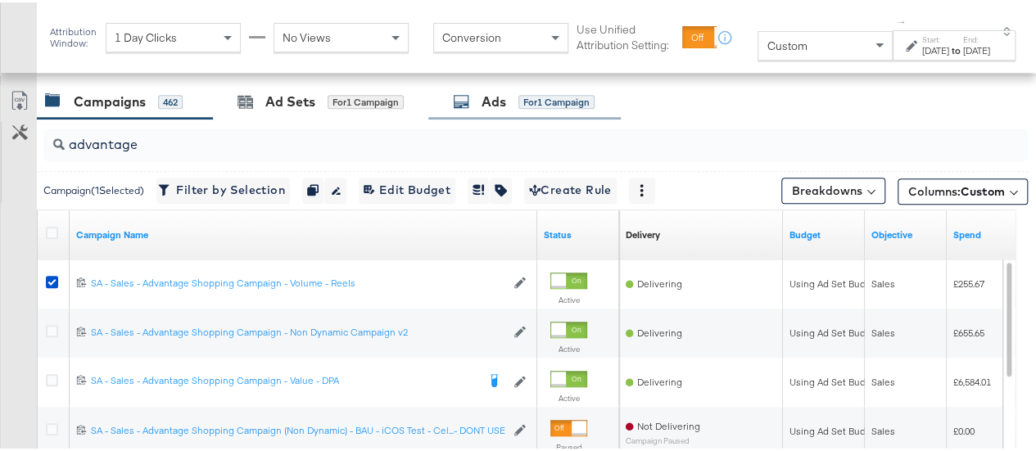
click at [472, 104] on div "Ads for 1 Campaign" at bounding box center [524, 99] width 142 height 19
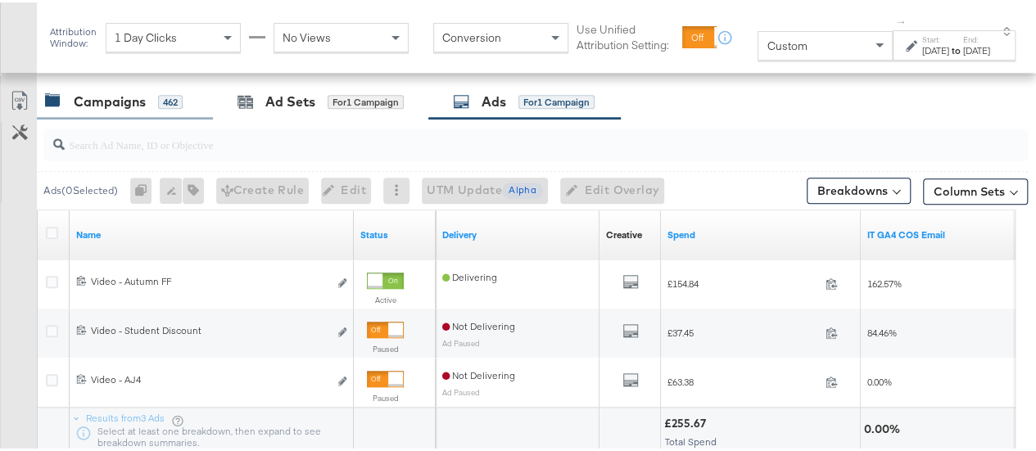
click at [72, 95] on div "Campaigns 462" at bounding box center [114, 99] width 138 height 19
